Goal: Task Accomplishment & Management: Use online tool/utility

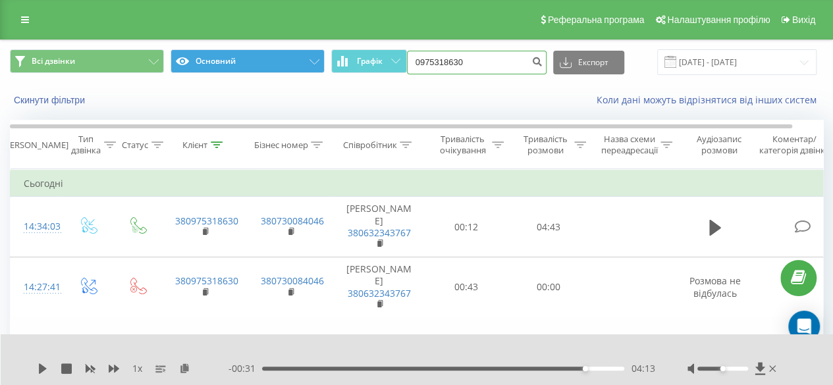
drag, startPoint x: 486, startPoint y: 60, endPoint x: 261, endPoint y: 63, distance: 225.2
click at [261, 63] on div "Всі дзвінки Основний Графік 0975318630 Експорт .csv .xls .xlsx [DATE] - [DATE]" at bounding box center [416, 62] width 813 height 26
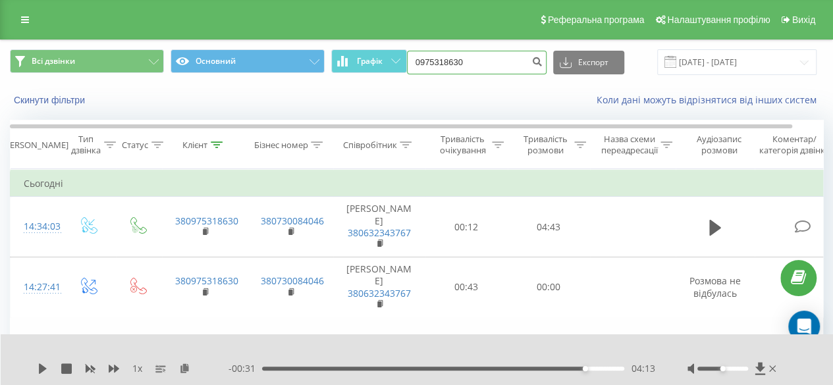
paste input "380988642148"
type input "380988642148"
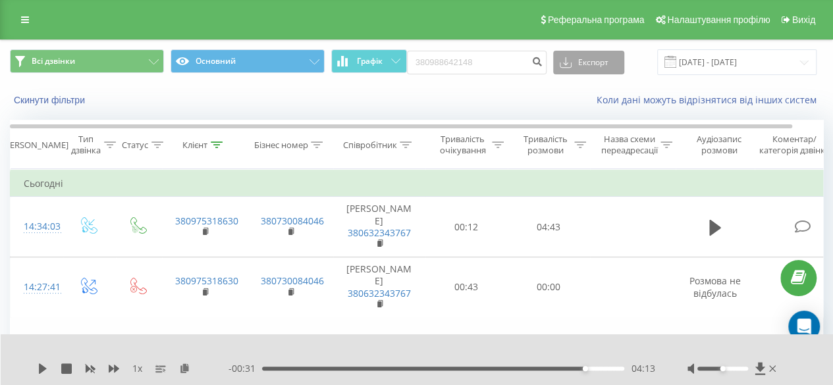
click at [604, 55] on button "Експорт" at bounding box center [588, 63] width 71 height 24
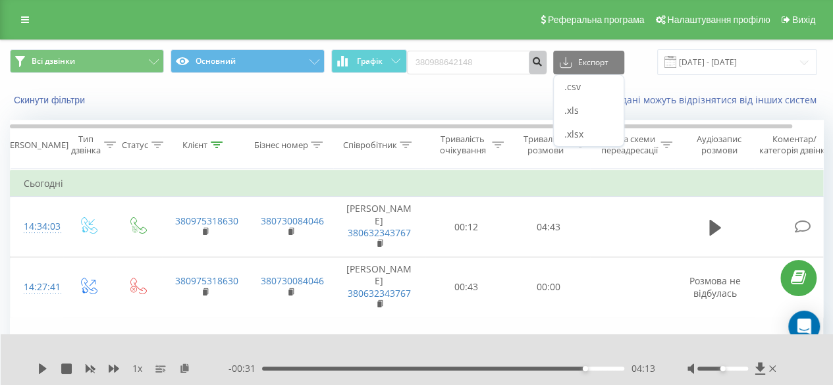
click at [540, 67] on button "submit" at bounding box center [538, 63] width 18 height 24
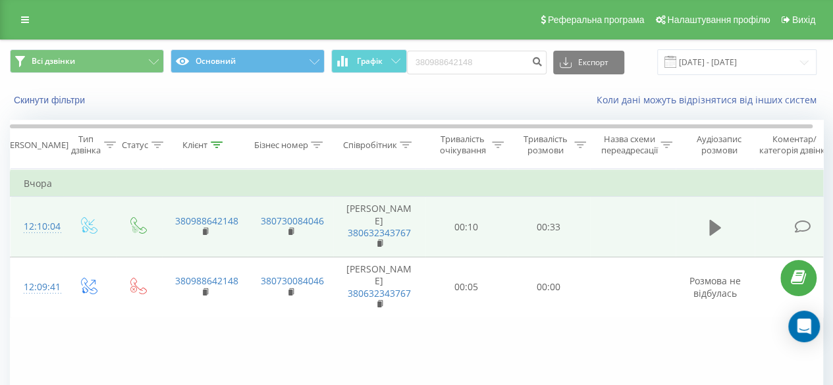
click at [711, 232] on icon at bounding box center [715, 228] width 12 height 16
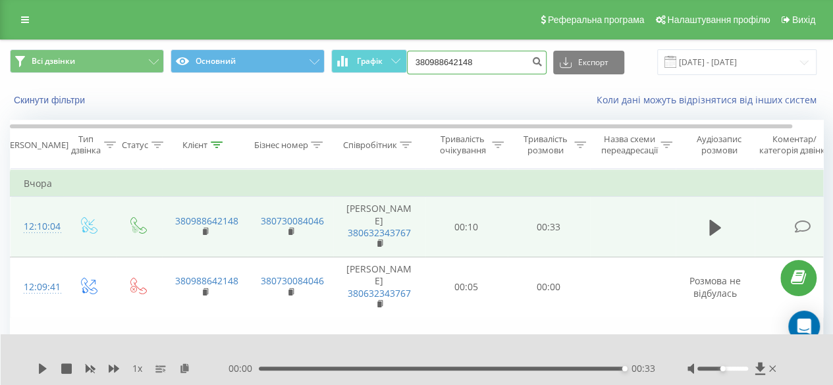
click at [465, 66] on input "380988642148" at bounding box center [477, 63] width 140 height 24
drag, startPoint x: 490, startPoint y: 63, endPoint x: 398, endPoint y: 63, distance: 92.2
click at [398, 63] on div "Всі дзвінки Основний Графік 380988642148 Експорт .csv .xls .xlsx 22.06.2025 - 2…" at bounding box center [416, 62] width 813 height 26
type input "0679989852"
click at [536, 58] on icon "submit" at bounding box center [537, 60] width 11 height 8
